Goal: Information Seeking & Learning: Learn about a topic

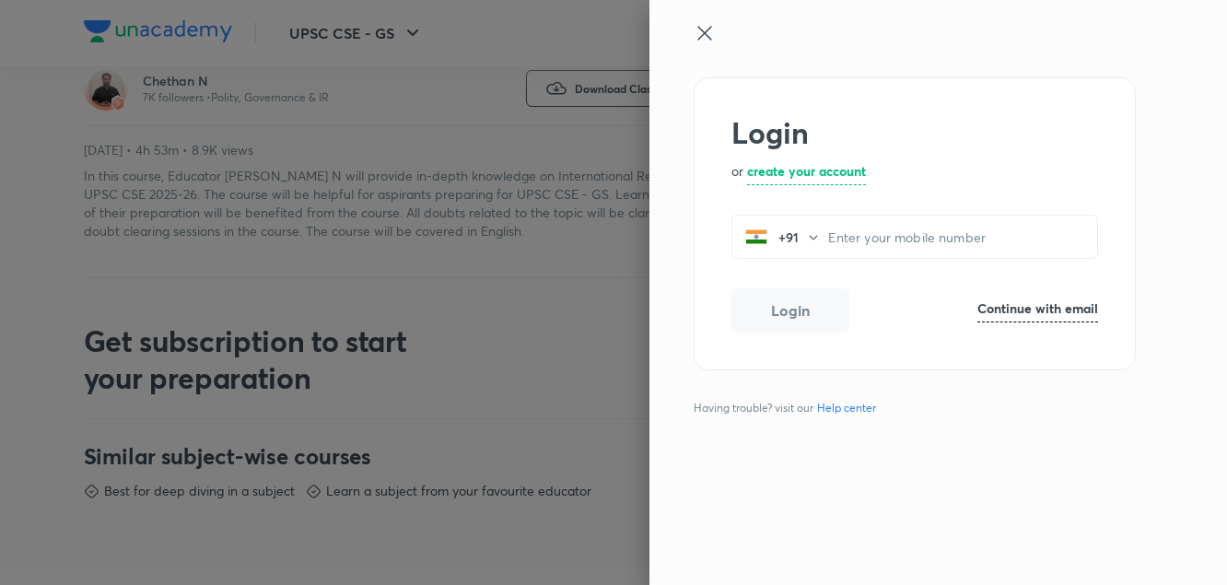
scroll to position [587, 0]
click at [703, 32] on icon at bounding box center [705, 33] width 14 height 14
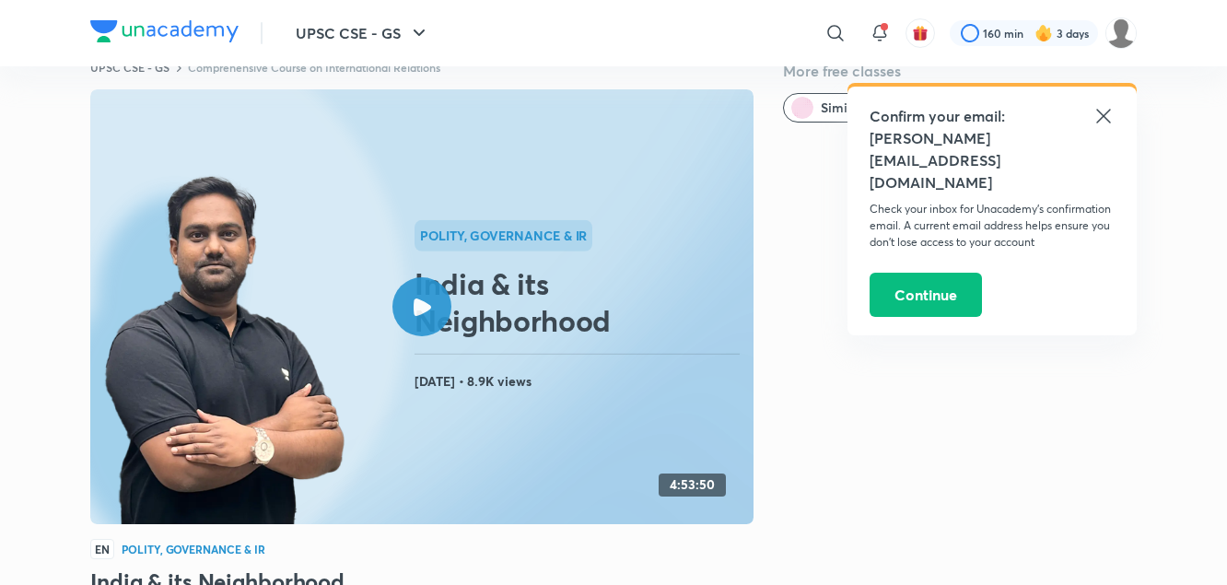
scroll to position [0, 0]
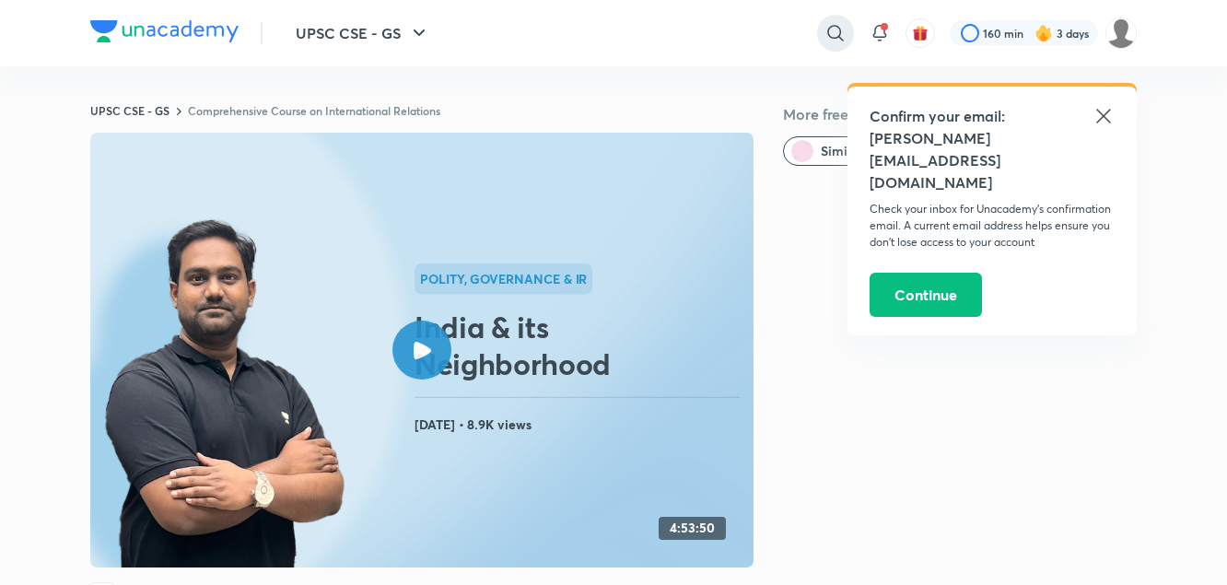
click at [825, 26] on icon at bounding box center [836, 33] width 22 height 22
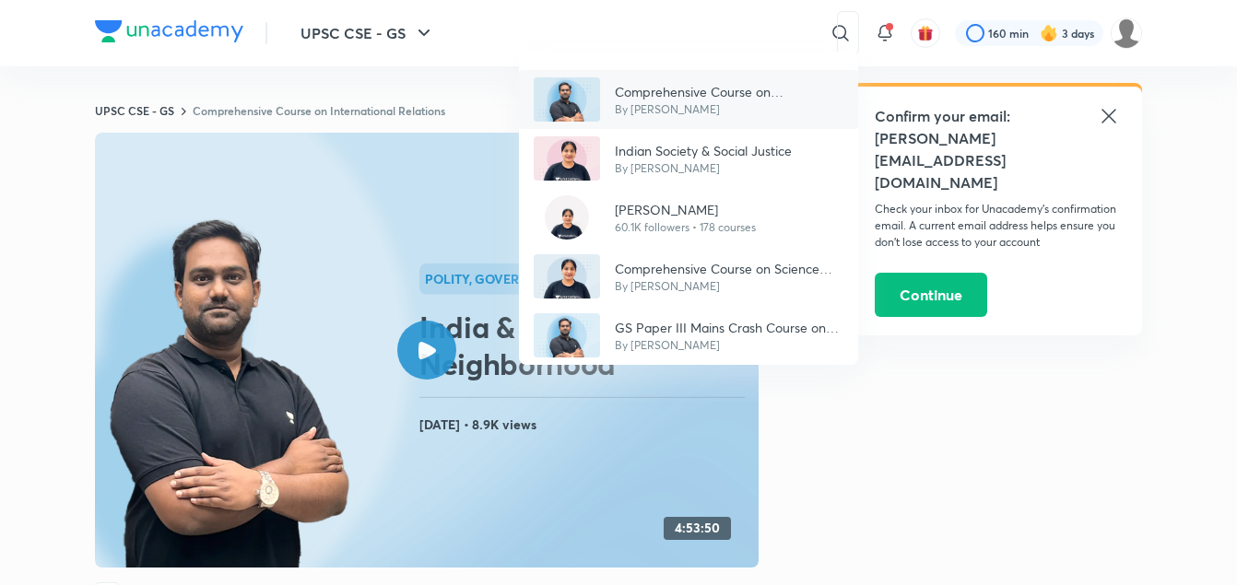
click at [725, 98] on p "Comprehensive Course on International Relations" at bounding box center [729, 91] width 229 height 19
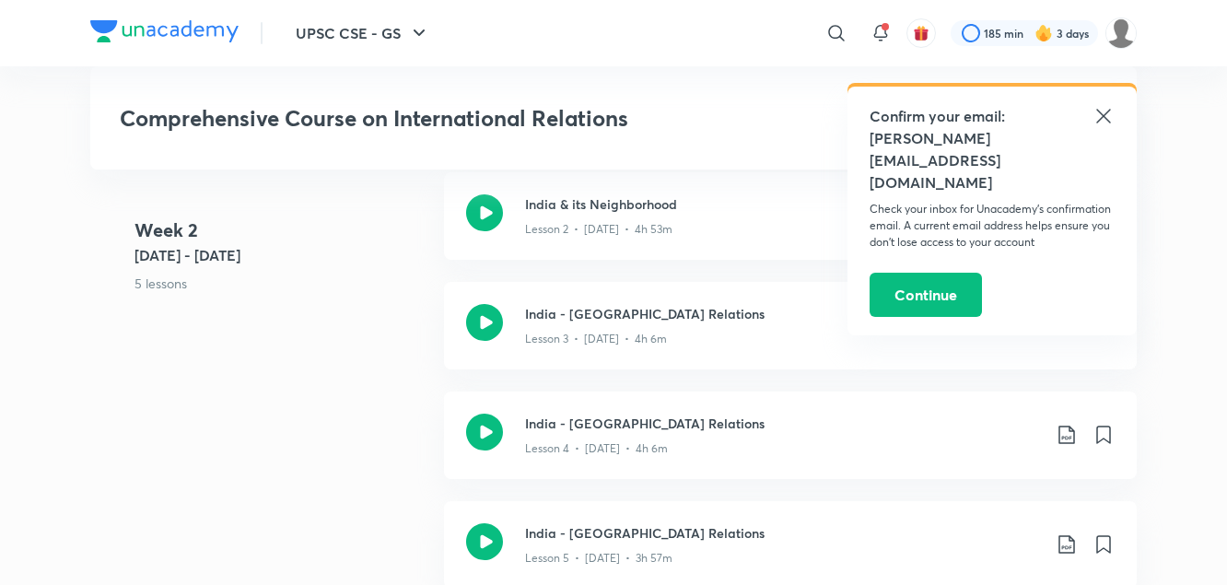
scroll to position [1307, 0]
click at [655, 322] on div "Lesson 3 • [DATE] • 4h 6m" at bounding box center [783, 334] width 516 height 24
